Goal: Communication & Community: Participate in discussion

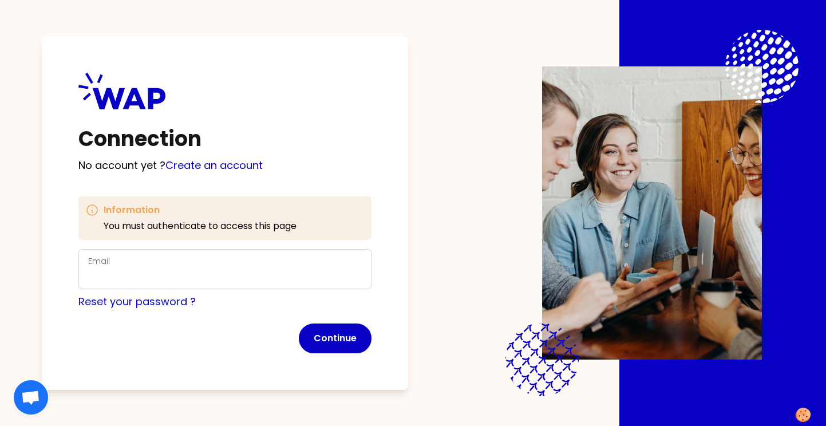
click at [182, 266] on div "Email" at bounding box center [225, 269] width 274 height 30
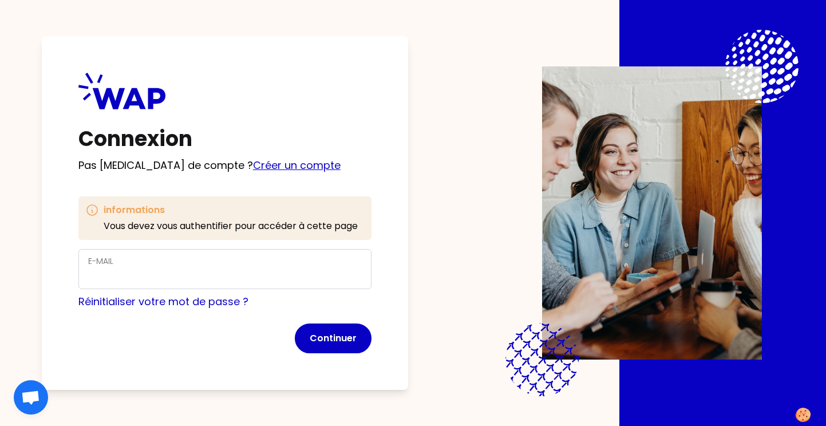
click at [253, 158] on link "Créer un compte" at bounding box center [297, 165] width 88 height 14
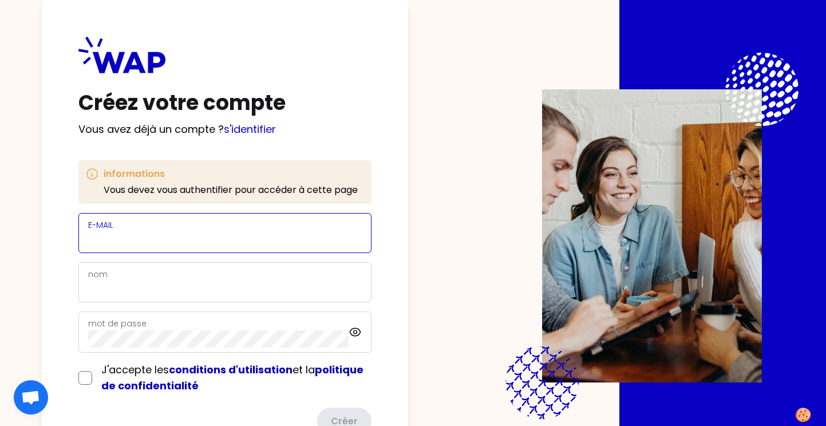
paste input "[PERSON_NAME][EMAIL_ADDRESS][DOMAIN_NAME]"
type input "[PERSON_NAME][EMAIL_ADDRESS][DOMAIN_NAME]"
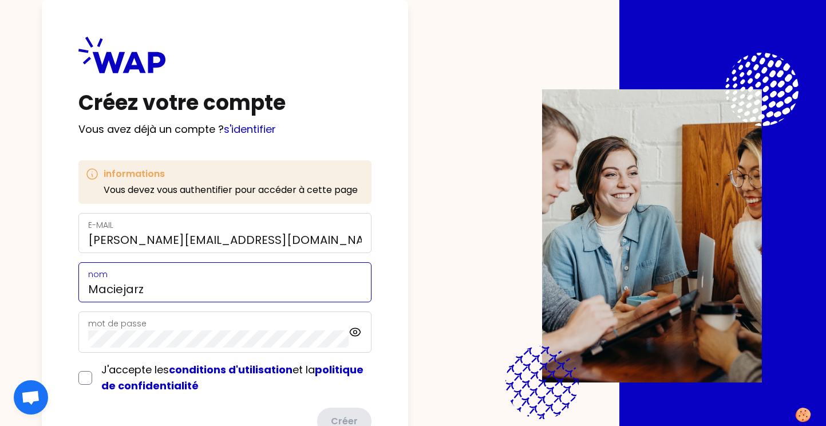
type input "Maciejarz"
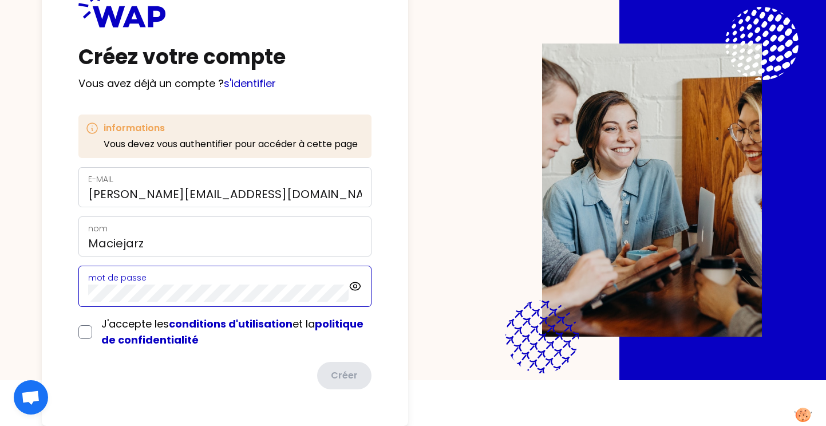
scroll to position [48, 0]
click at [84, 328] on input "checkbox" at bounding box center [85, 332] width 14 height 14
checkbox input "true"
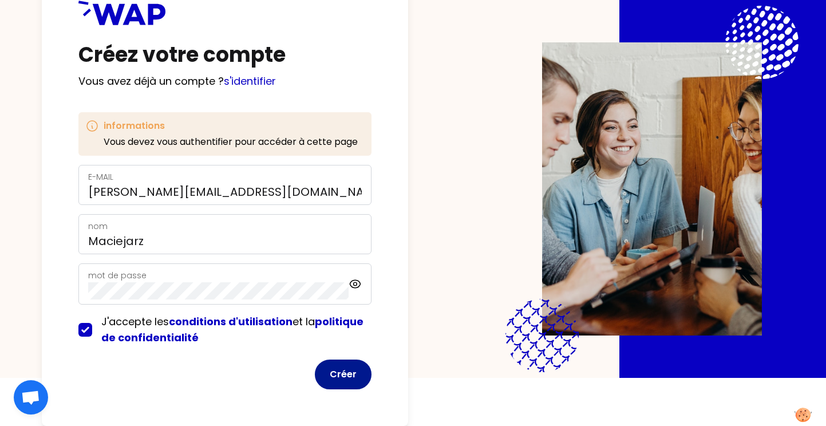
click at [341, 379] on button "Créer" at bounding box center [343, 375] width 57 height 30
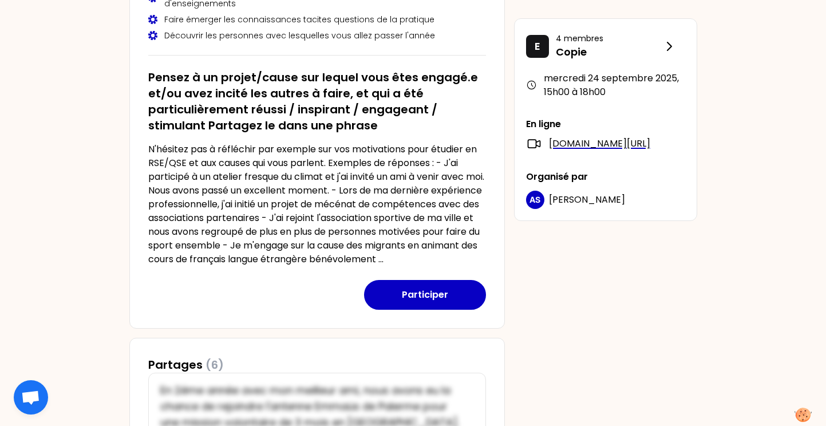
scroll to position [156, 0]
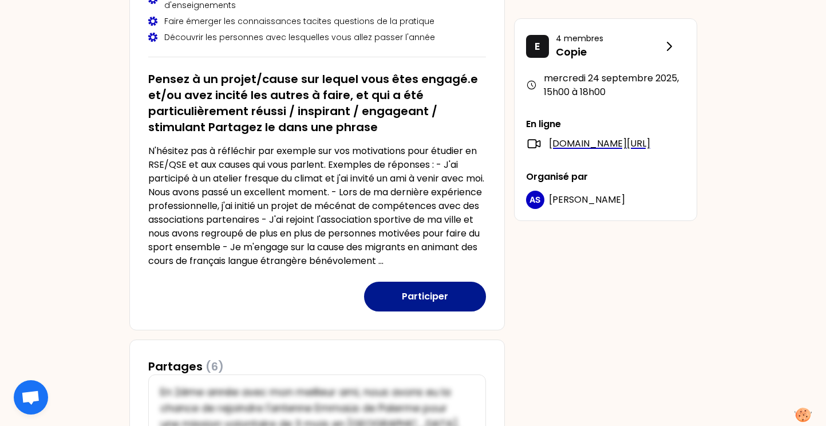
click at [411, 312] on button "Participer" at bounding box center [425, 297] width 122 height 30
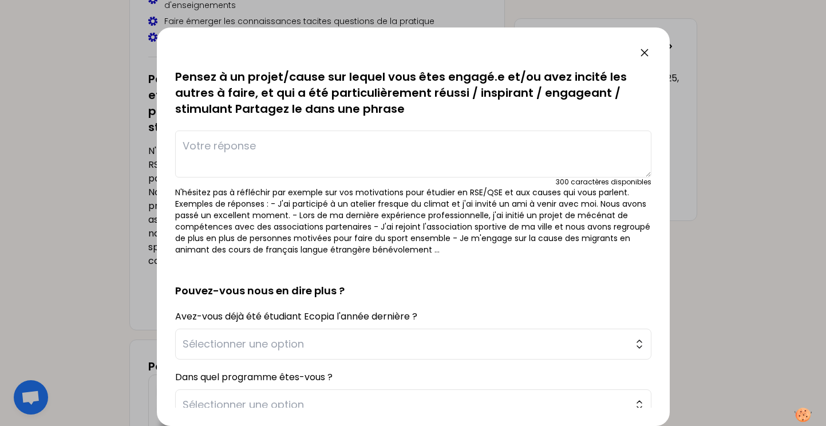
click at [233, 152] on textarea at bounding box center [413, 154] width 476 height 47
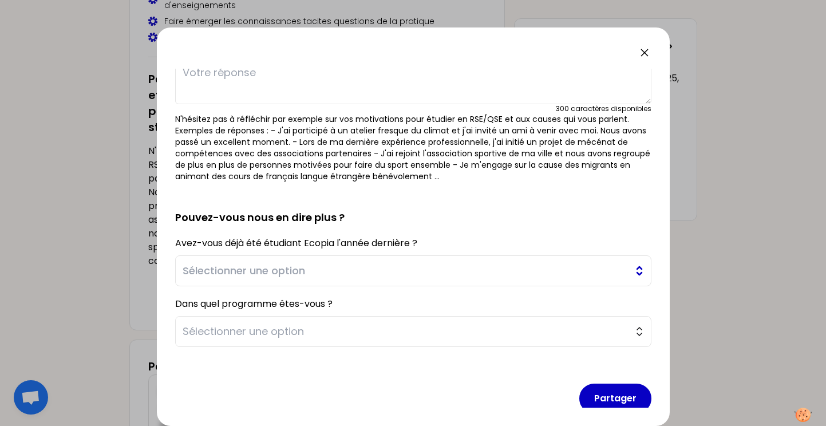
scroll to position [74, 0]
click at [341, 277] on span "Sélectionner une option" at bounding box center [406, 270] width 446 height 16
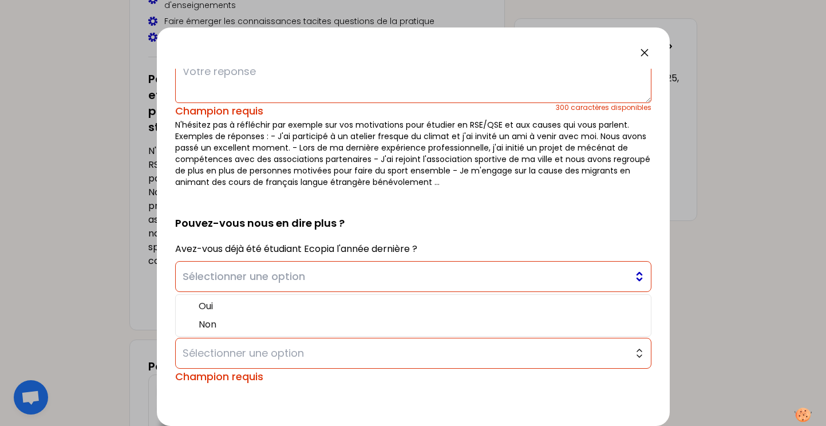
click at [353, 267] on button "Sélectionner une option" at bounding box center [413, 276] width 476 height 31
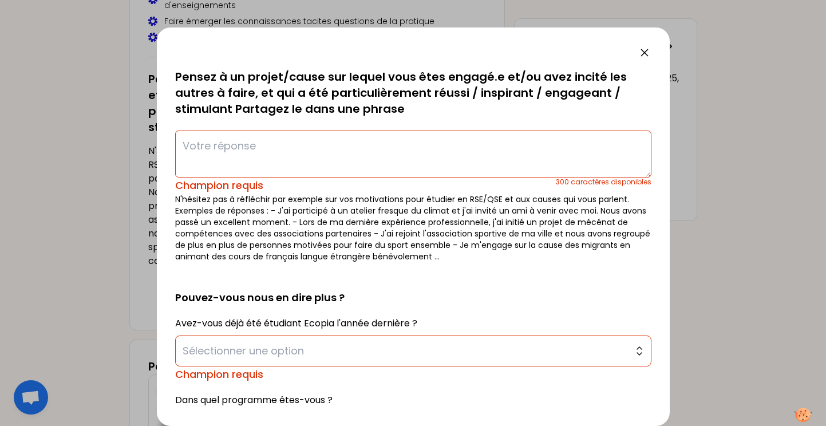
scroll to position [0, 0]
click at [202, 141] on textarea at bounding box center [413, 154] width 476 height 47
click at [397, 149] on textarea at bounding box center [413, 154] width 476 height 47
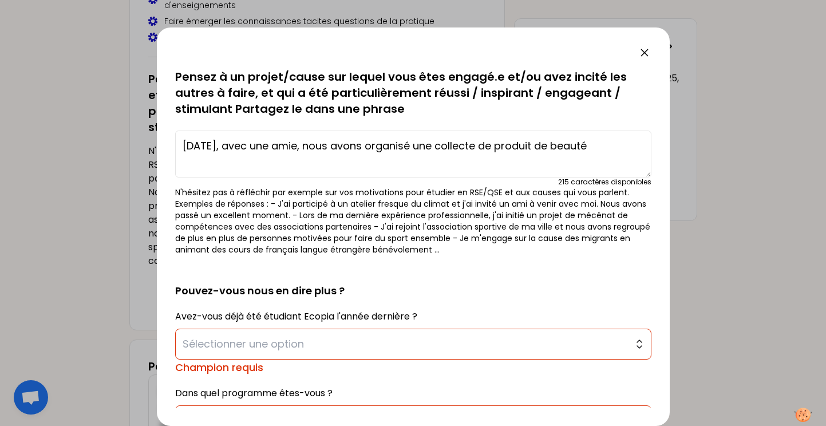
type textarea "[DATE], avec une amie, nous avons organisé une collecte de produit de beauté"
drag, startPoint x: 632, startPoint y: 142, endPoint x: 181, endPoint y: 141, distance: 450.7
click at [181, 141] on textarea "[DATE], avec une amie, nous avons organisé une collecte de produit de beauté" at bounding box center [413, 154] width 476 height 47
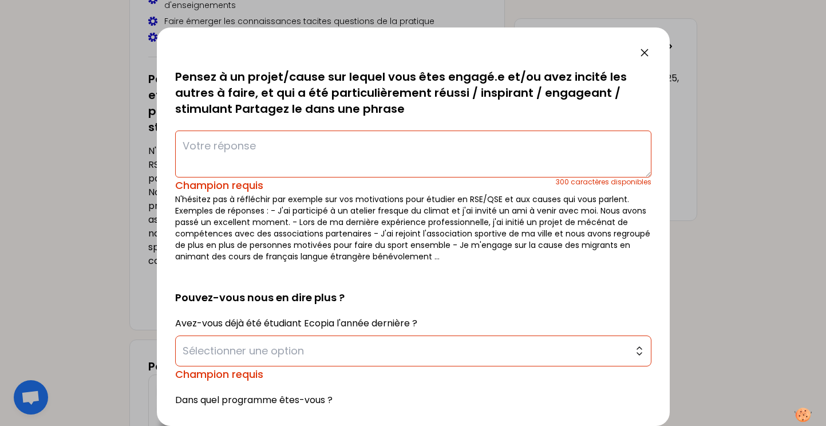
paste textarea "[DATE], avec une amie, nous avons décidé d'effectuer une collecte de produits d…"
type textarea "[DATE], avec une amie, nous avons décidé d'effectuer une collecte de produits d…"
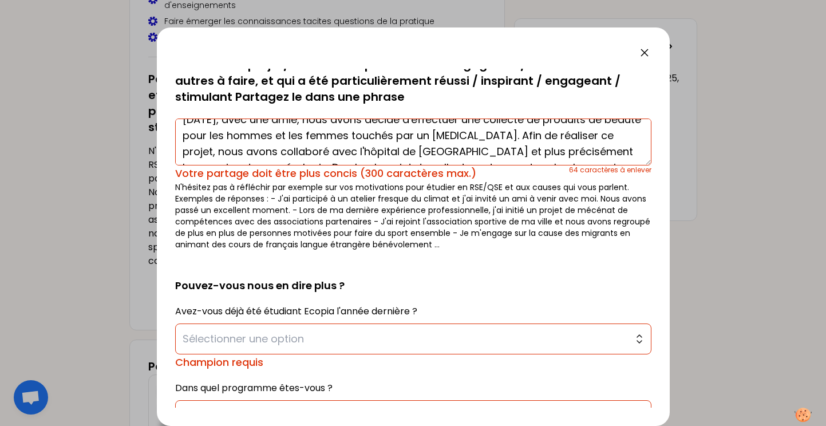
scroll to position [48, 0]
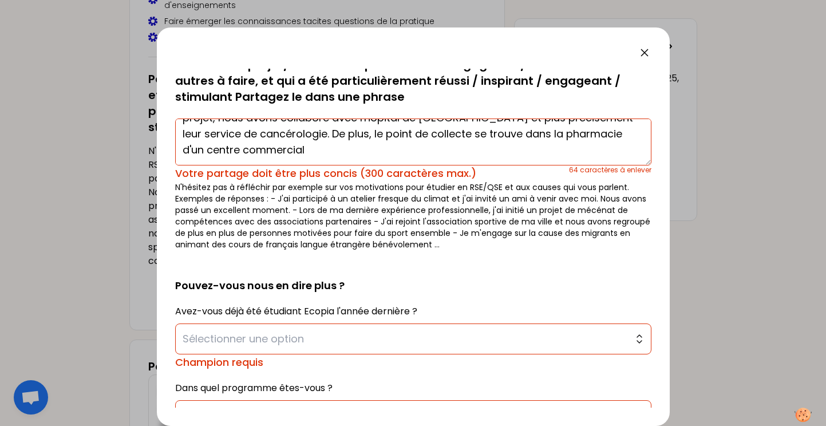
drag, startPoint x: 183, startPoint y: 133, endPoint x: 344, endPoint y: 200, distance: 173.5
click at [344, 200] on div "sauvegardé Pensez à un projet/cause sur lequel vous êtes engagé.e et/ou avez in…" at bounding box center [413, 154] width 476 height 194
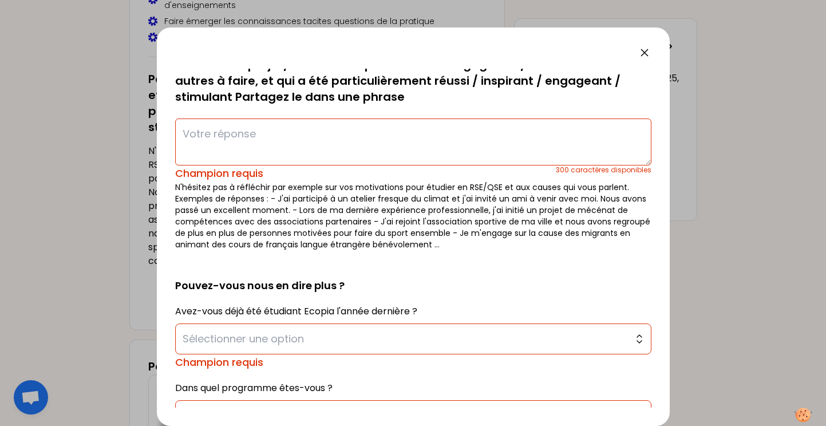
scroll to position [0, 0]
paste textarea "En BTS, avec une amie, nous avons organisé une collecte de produits de beauté p…"
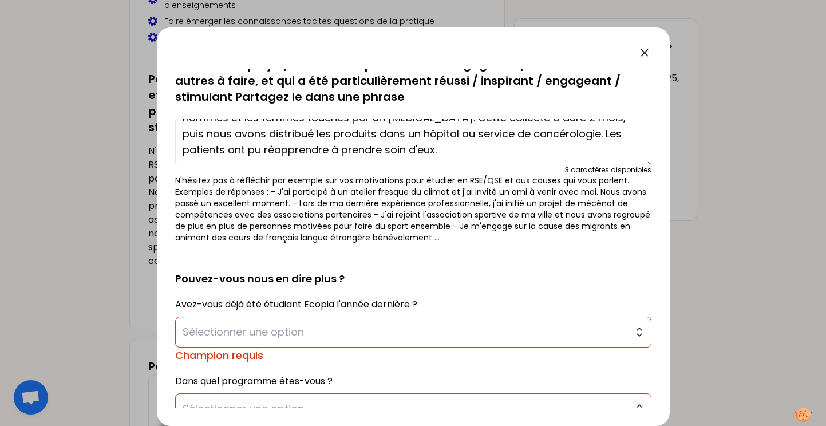
scroll to position [32, 0]
type textarea "En BTS, avec une amie, nous avons organisé une collecte de produits de beauté p…"
click at [250, 326] on span "Sélectionner une option" at bounding box center [406, 332] width 446 height 16
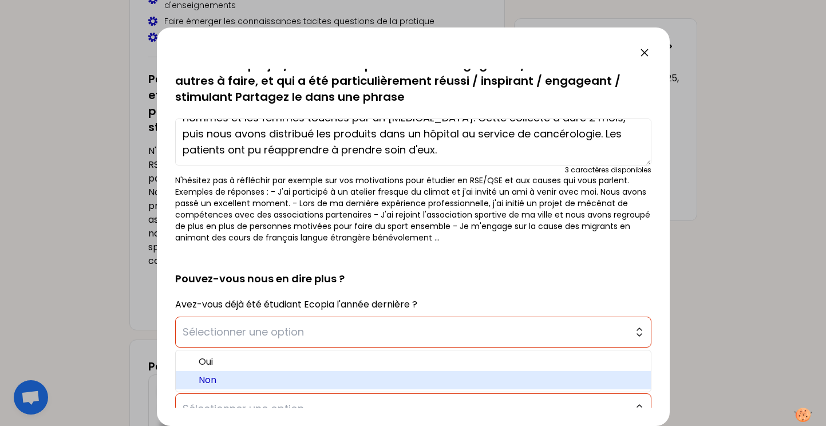
click at [237, 380] on span "Non" at bounding box center [420, 380] width 443 height 14
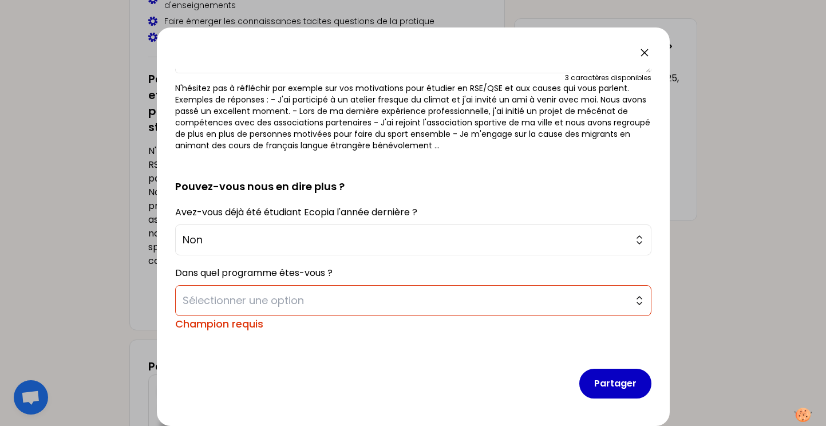
scroll to position [104, 0]
click at [247, 301] on span "Sélectionner une option" at bounding box center [406, 301] width 446 height 16
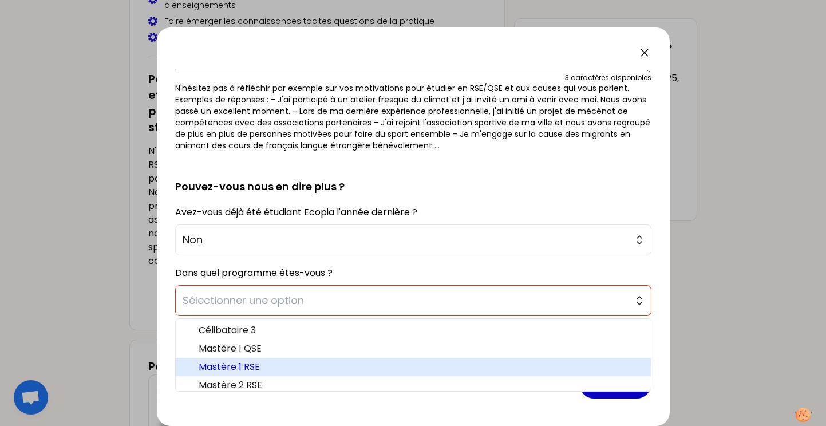
scroll to position [0, 0]
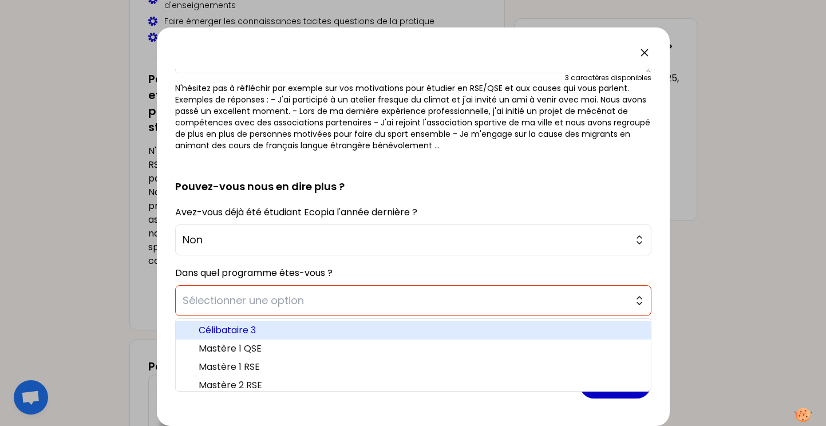
click at [347, 328] on span "Célibataire 3" at bounding box center [420, 331] width 443 height 14
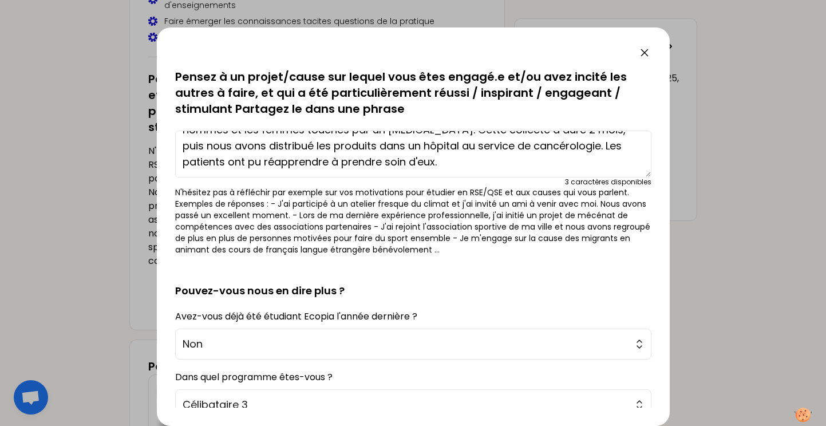
click at [510, 157] on textarea "En BTS, avec une amie, nous avons organisé une collecte de produits de beauté p…" at bounding box center [413, 154] width 476 height 47
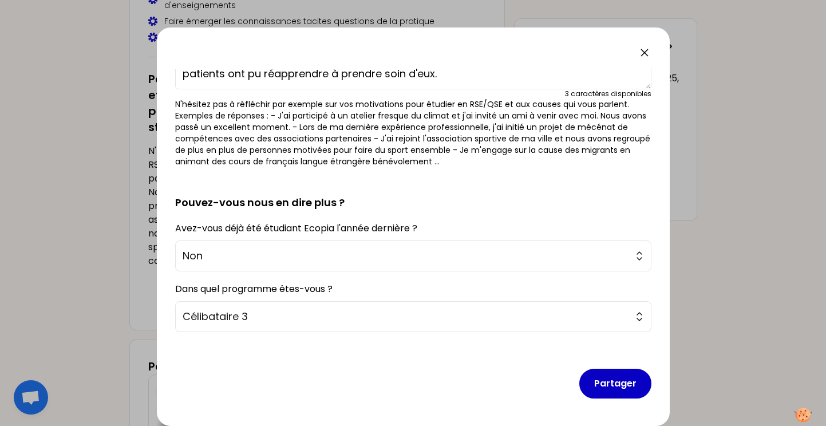
scroll to position [88, 0]
click at [593, 378] on button "Partager" at bounding box center [615, 384] width 72 height 30
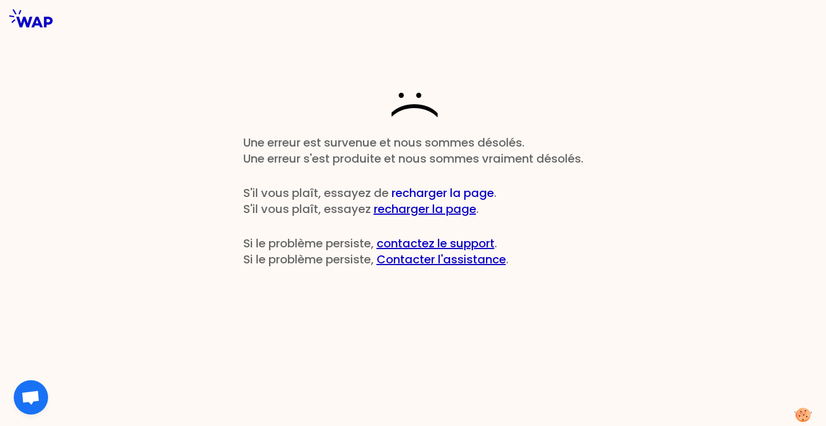
click at [443, 191] on button "recharger la page" at bounding box center [443, 193] width 102 height 16
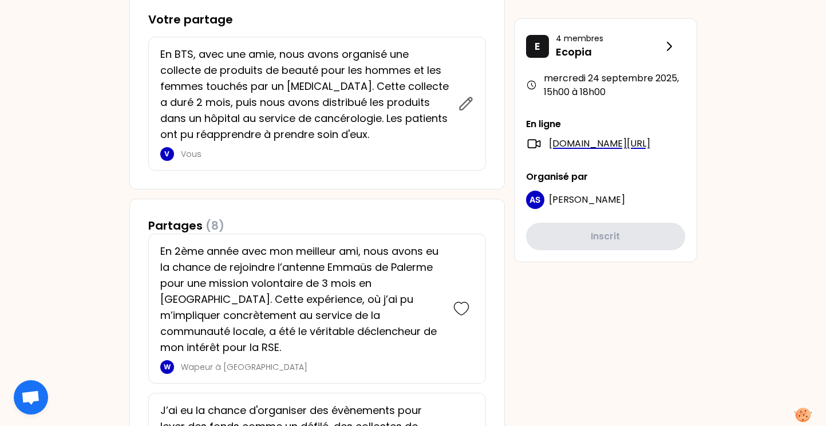
scroll to position [508, 0]
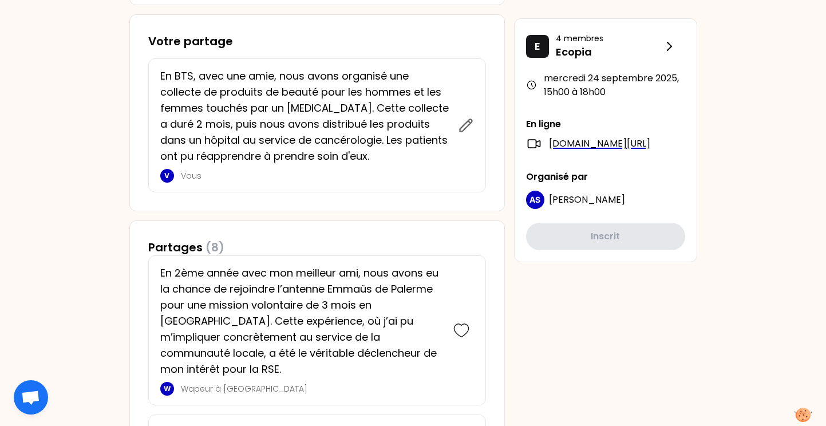
click at [306, 183] on div "En BTS, avec une amie, nous avons organisé une collecte de produits de beauté p…" at bounding box center [317, 125] width 338 height 134
click at [321, 113] on p "En BTS, avec une amie, nous avons organisé une collecte de produits de beauté p…" at bounding box center [305, 116] width 291 height 96
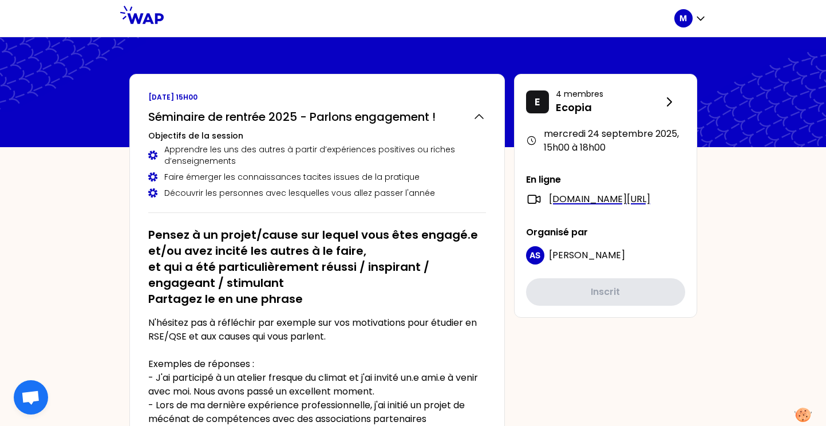
scroll to position [0, 0]
